Goal: Find specific page/section: Find specific page/section

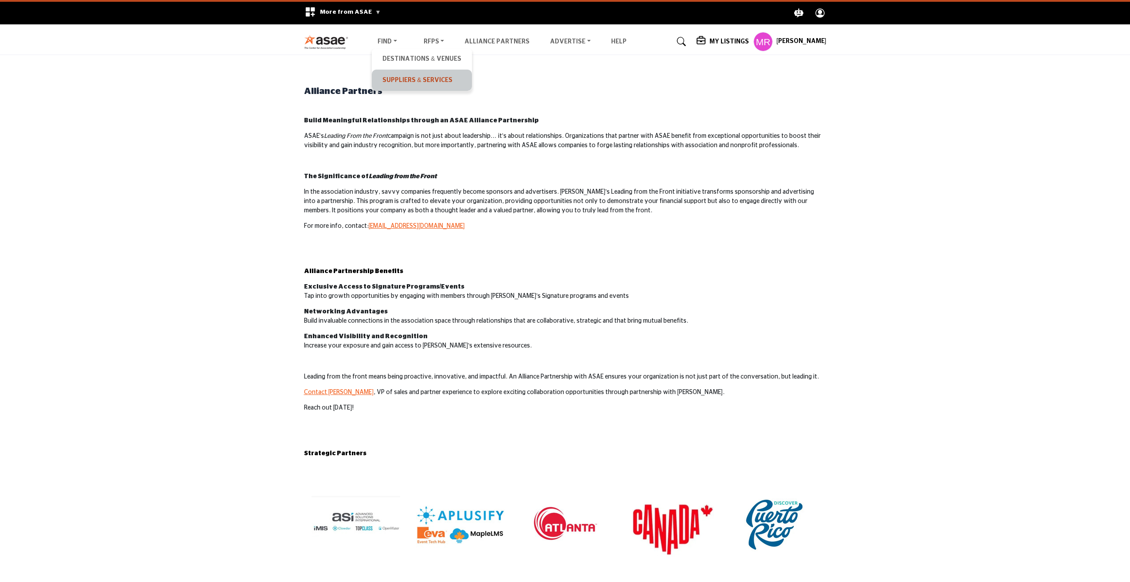
click at [390, 82] on link "Suppliers & Services" at bounding box center [421, 80] width 91 height 12
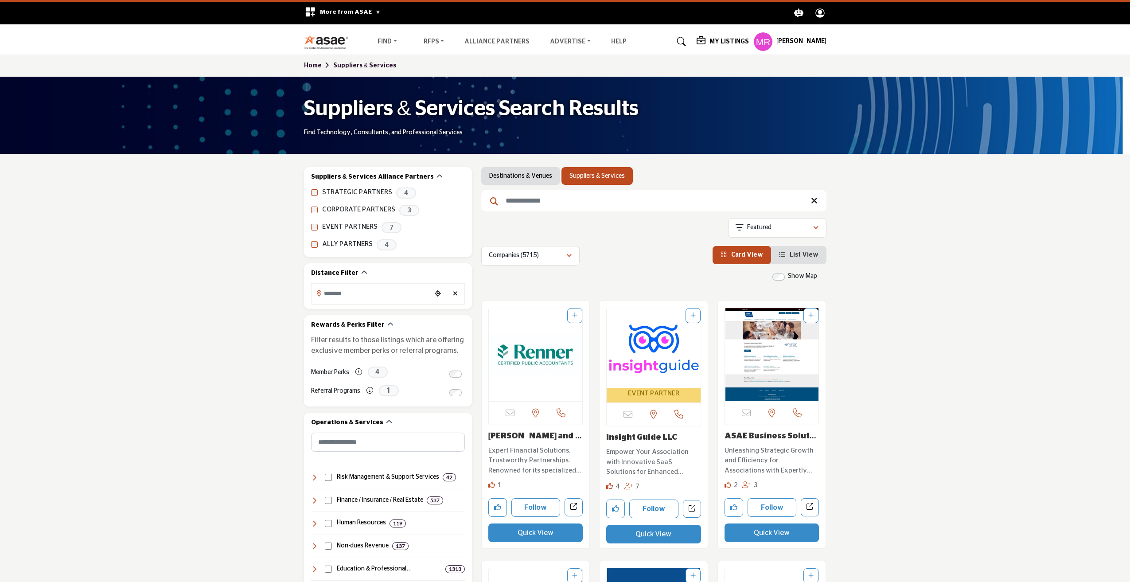
click at [558, 200] on input "Search Keyword" at bounding box center [653, 200] width 345 height 21
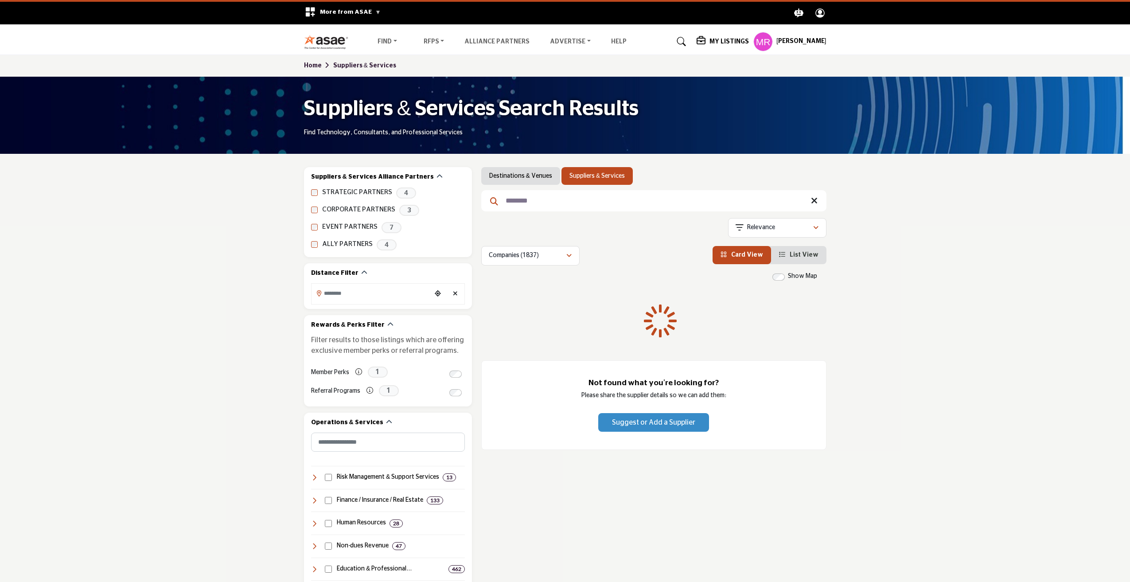
type input "********"
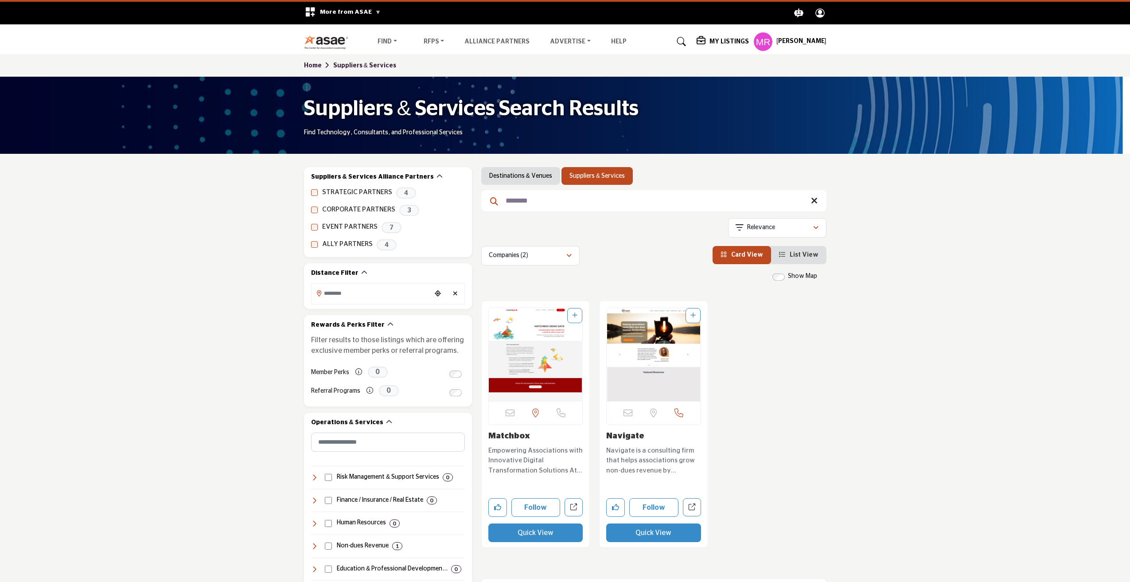
click at [525, 345] on img "Open Listing in new tab" at bounding box center [536, 354] width 94 height 93
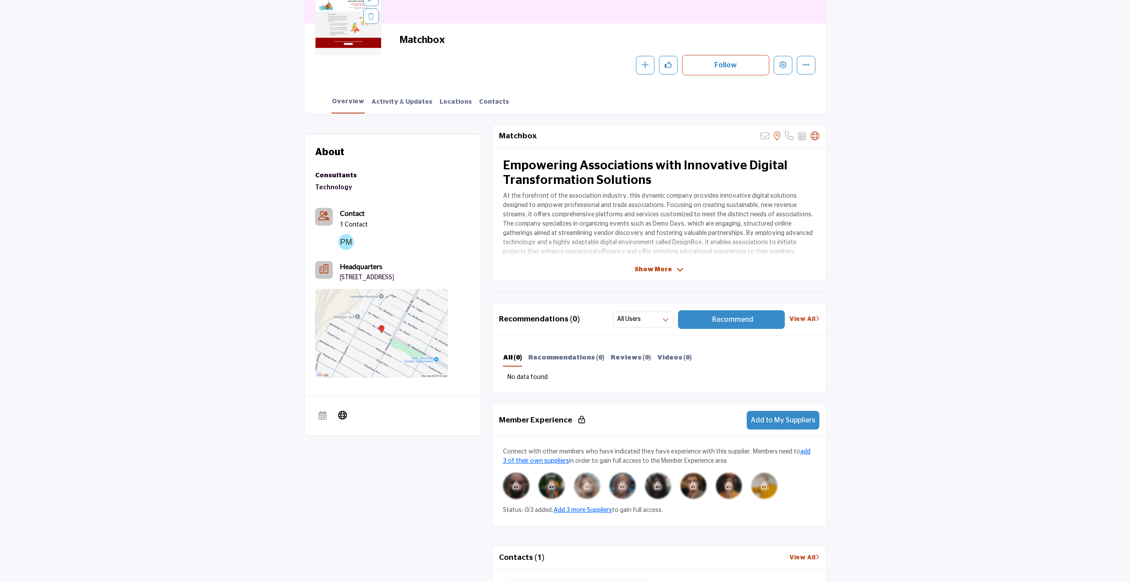
scroll to position [222, 0]
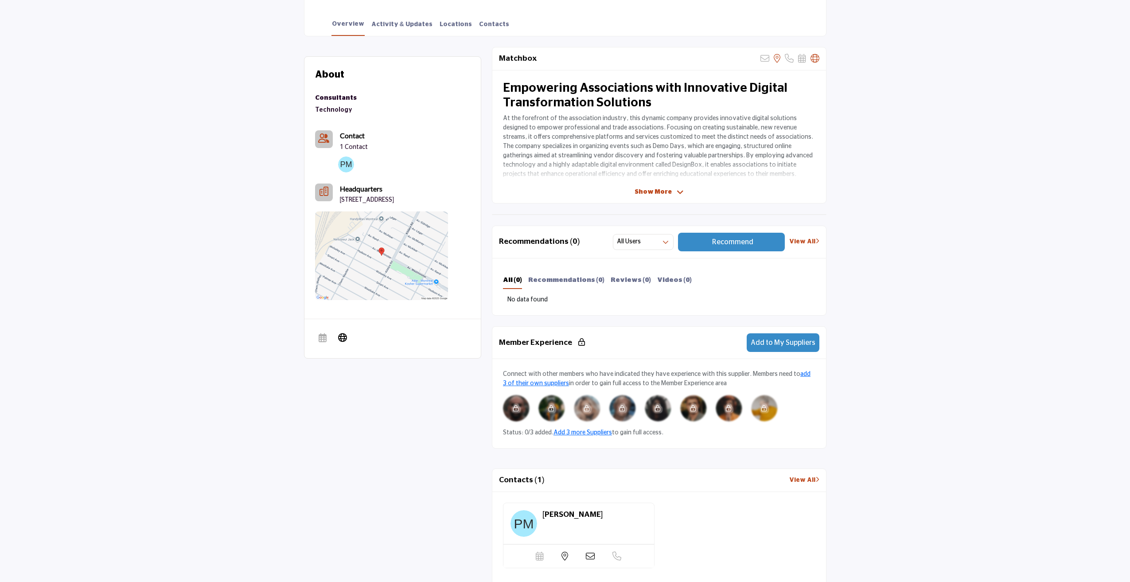
drag, startPoint x: 370, startPoint y: 206, endPoint x: 336, endPoint y: 199, distance: 34.0
click at [336, 199] on div "Headquarters 5766 Westminster Ave, Cote Saint-Luc, QC H4W-2J7, CAN" at bounding box center [381, 193] width 133 height 21
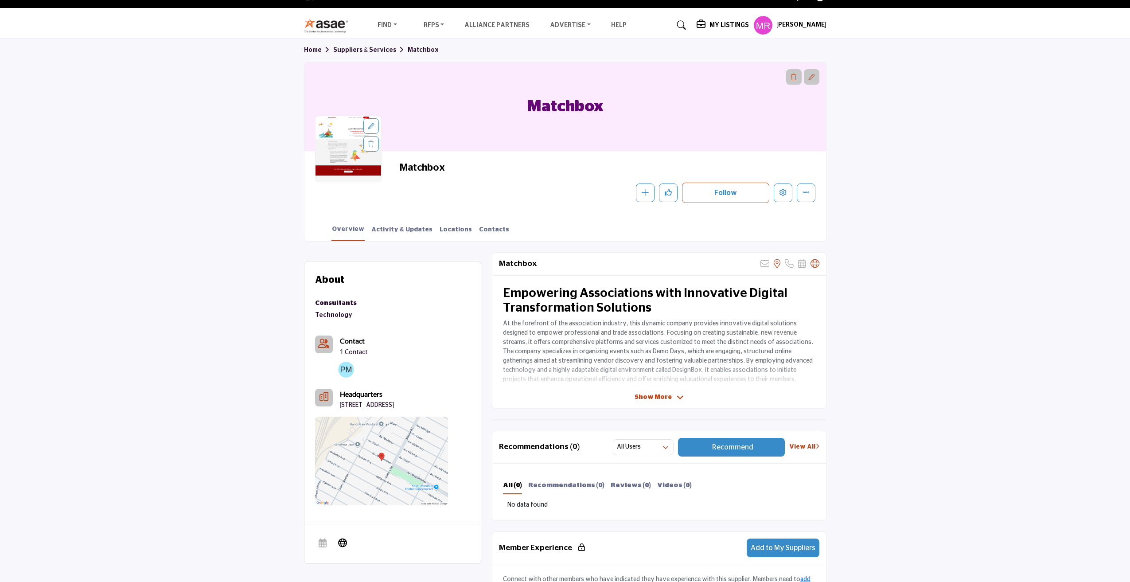
scroll to position [0, 0]
